Goal: Transaction & Acquisition: Purchase product/service

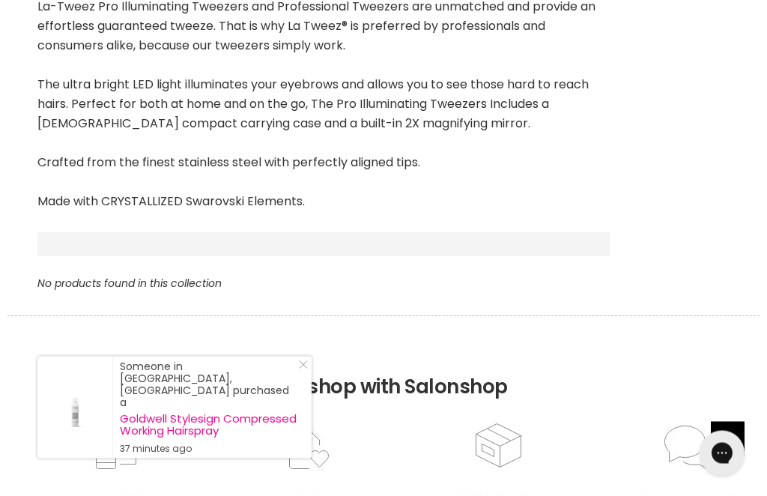
click at [322, 441] on img at bounding box center [306, 488] width 121 height 131
click at [305, 369] on icon "Close Icon" at bounding box center [303, 364] width 9 height 9
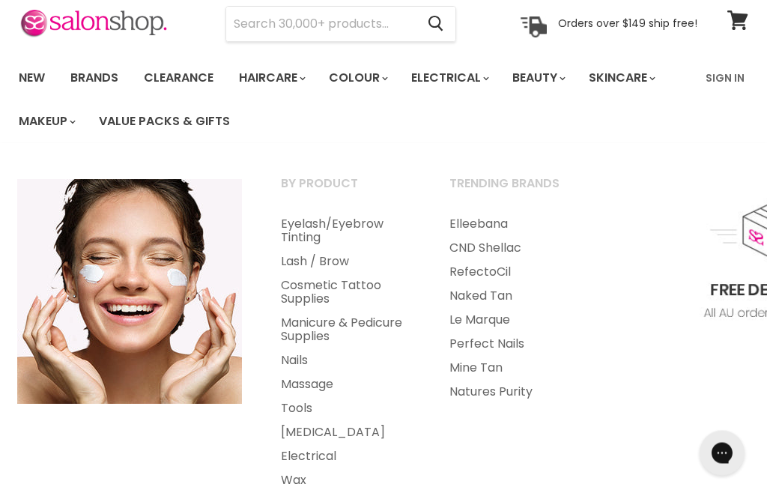
scroll to position [61, 0]
click at [327, 258] on link "Lash / Brow" at bounding box center [345, 261] width 166 height 24
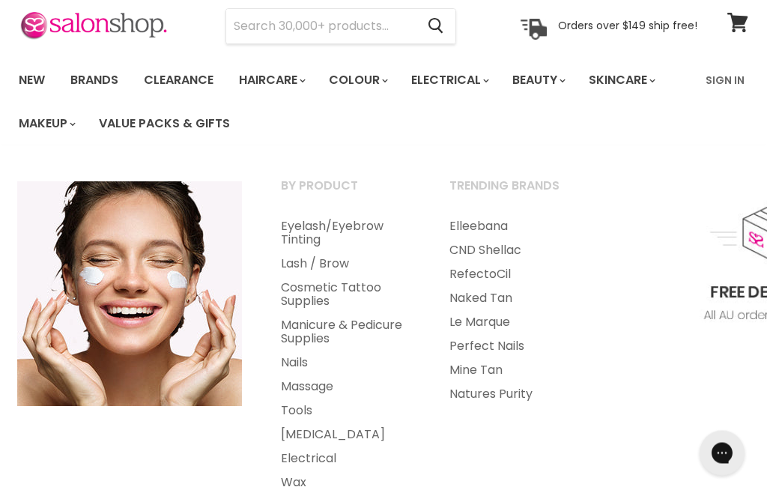
scroll to position [0, 0]
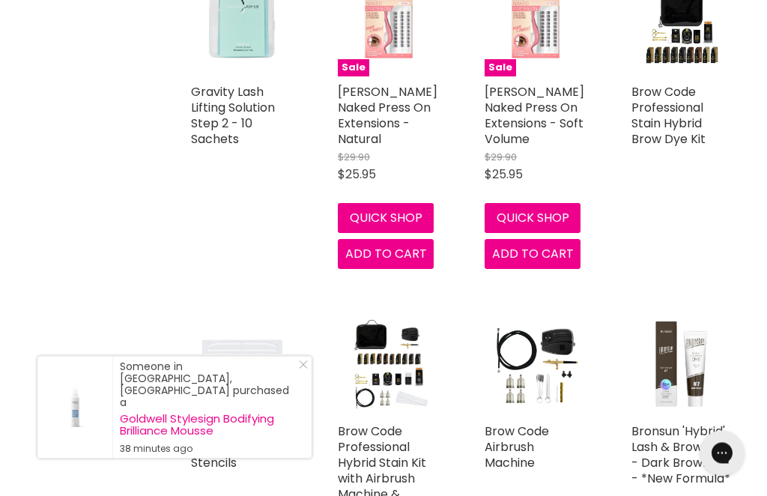
scroll to position [2446, 0]
click at [307, 369] on icon "Close Icon" at bounding box center [303, 364] width 9 height 9
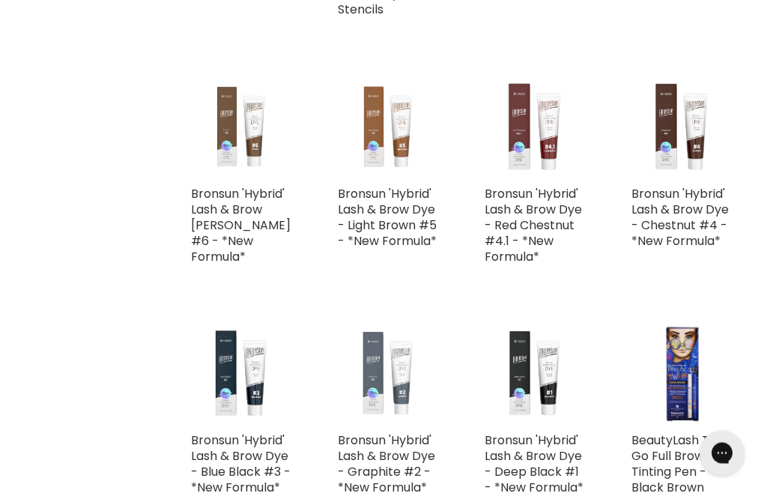
scroll to position [2967, 0]
